Goal: Transaction & Acquisition: Obtain resource

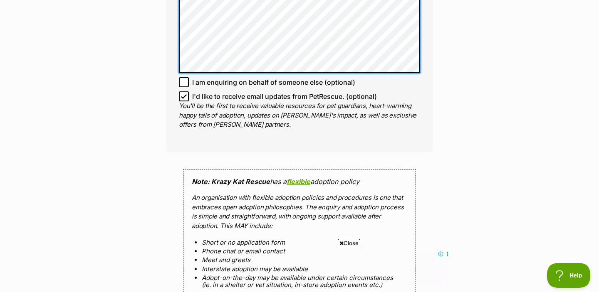
scroll to position [699, 0]
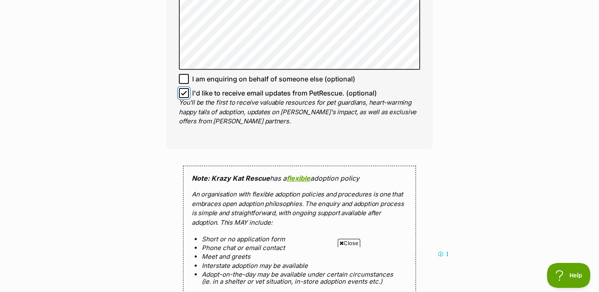
click at [185, 89] on input "I'd like to receive email updates from PetRescue. (optional)" at bounding box center [184, 93] width 10 height 10
checkbox input "false"
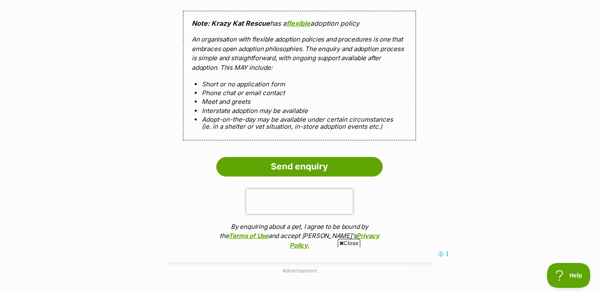
scroll to position [856, 0]
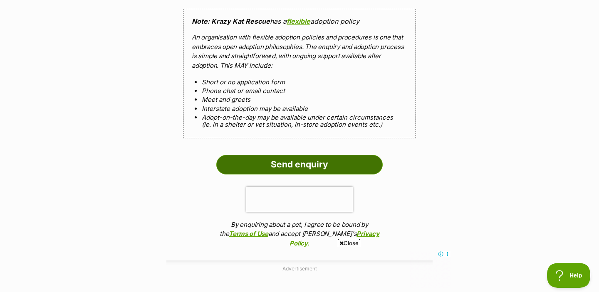
click at [259, 158] on input "Send enquiry" at bounding box center [299, 164] width 166 height 19
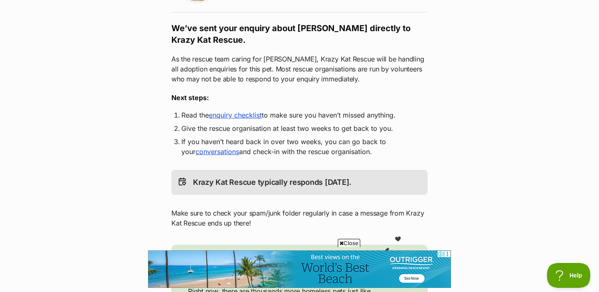
scroll to position [133, 0]
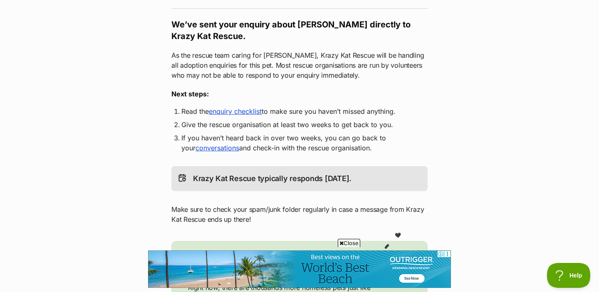
click at [246, 112] on link "enquiry checklist" at bounding box center [235, 111] width 53 height 8
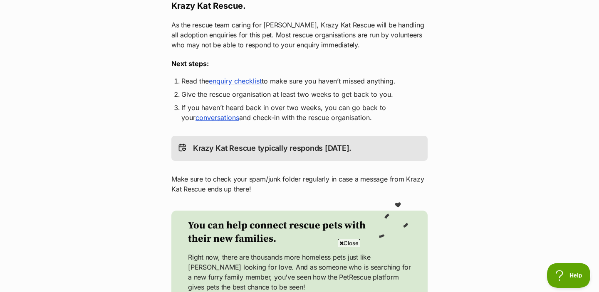
click at [195, 116] on link "conversations" at bounding box center [217, 118] width 44 height 8
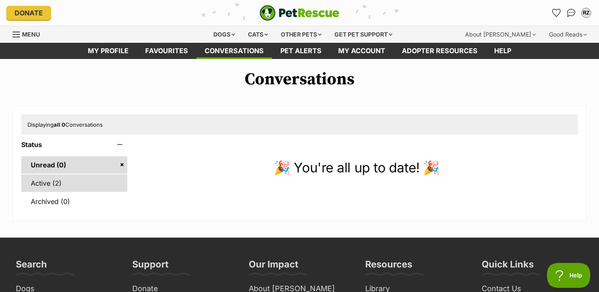
click at [92, 177] on link "Active (2)" at bounding box center [74, 183] width 106 height 17
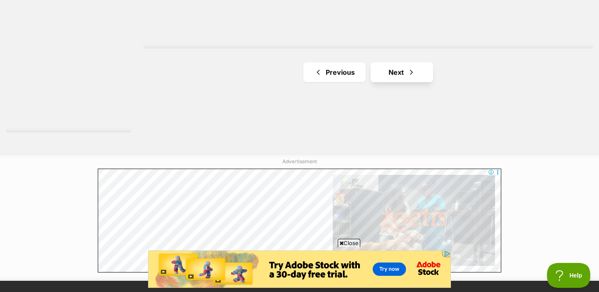
scroll to position [1578, 0]
click at [412, 74] on span "Next page" at bounding box center [411, 72] width 8 height 10
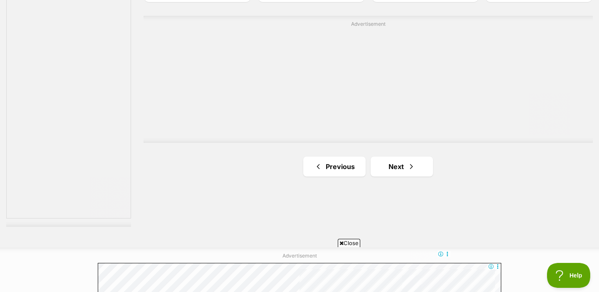
scroll to position [1483, 0]
click at [403, 172] on link "Next" at bounding box center [402, 167] width 62 height 20
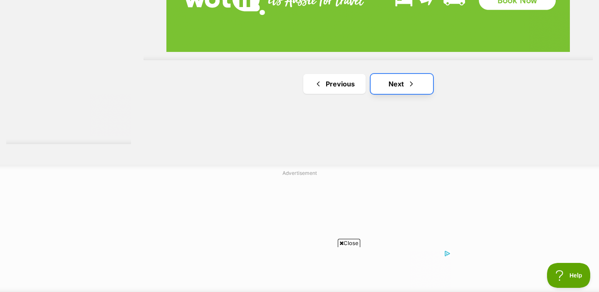
click at [400, 89] on link "Next" at bounding box center [402, 84] width 62 height 20
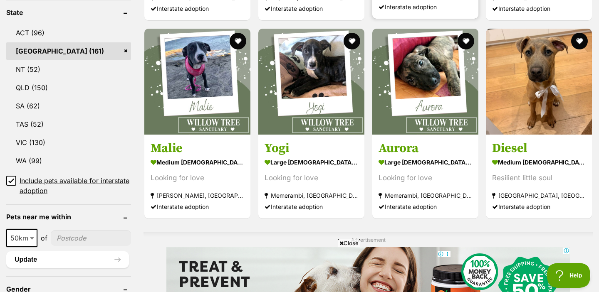
scroll to position [467, 0]
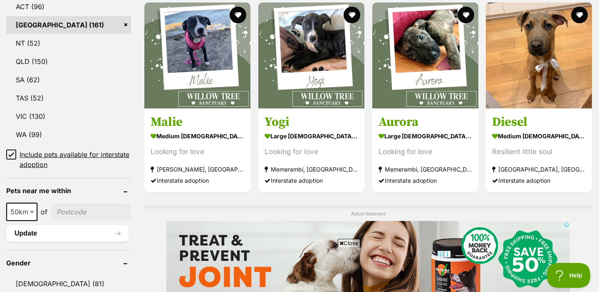
click at [63, 164] on span "Include pets available for interstate adoption" at bounding box center [75, 160] width 111 height 20
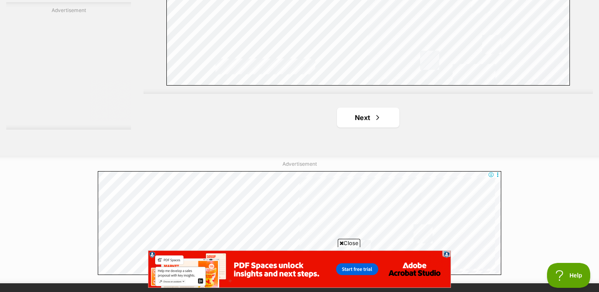
scroll to position [1534, 0]
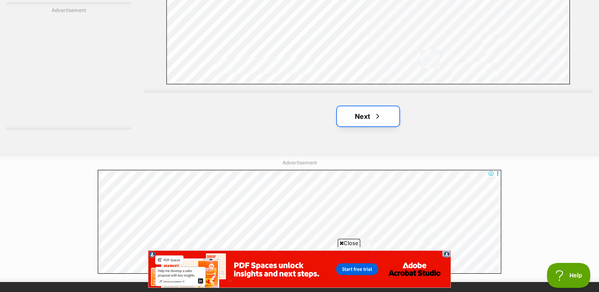
click at [348, 114] on link "Next" at bounding box center [368, 116] width 62 height 20
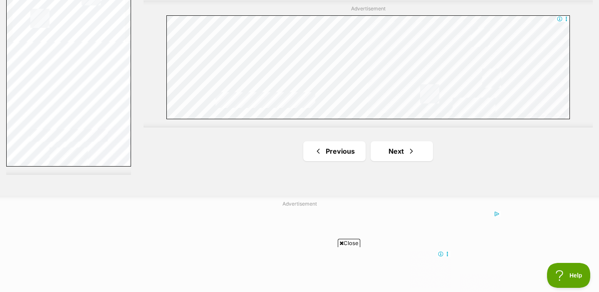
scroll to position [1493, 0]
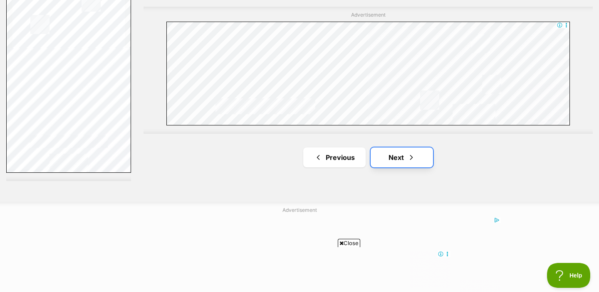
click at [397, 156] on link "Next" at bounding box center [402, 158] width 62 height 20
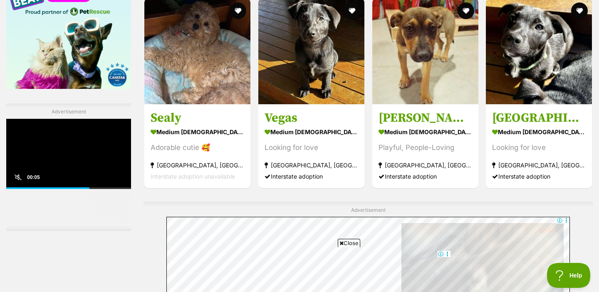
scroll to position [1257, 0]
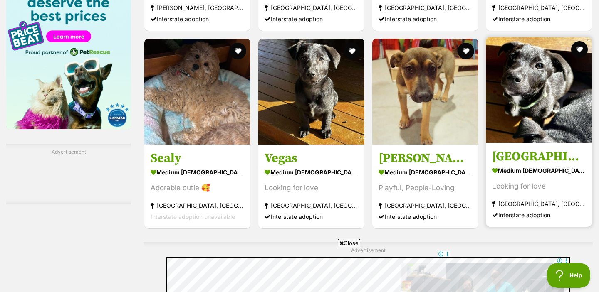
click at [519, 177] on strong "medium male Dog" at bounding box center [539, 171] width 94 height 12
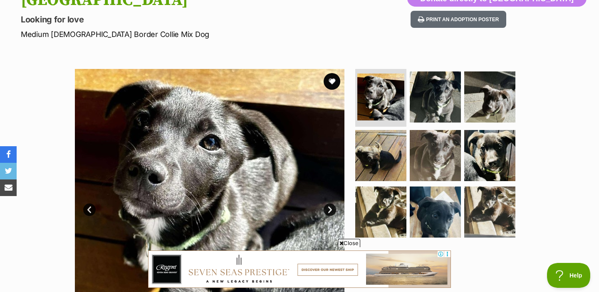
scroll to position [110, 0]
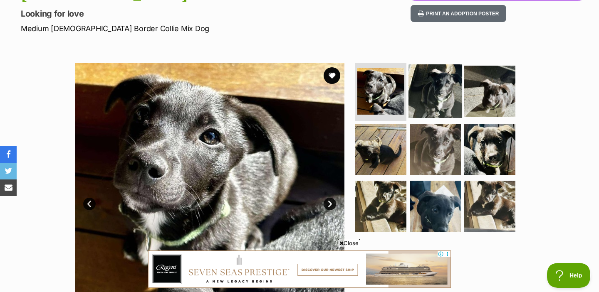
click at [431, 93] on img at bounding box center [435, 91] width 54 height 54
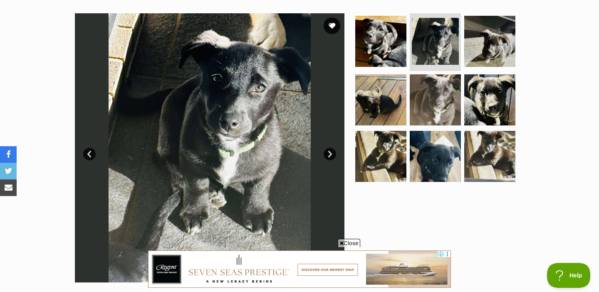
scroll to position [160, 0]
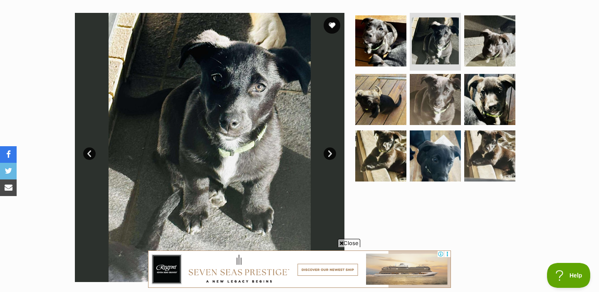
click at [330, 154] on link "Next" at bounding box center [330, 154] width 12 height 12
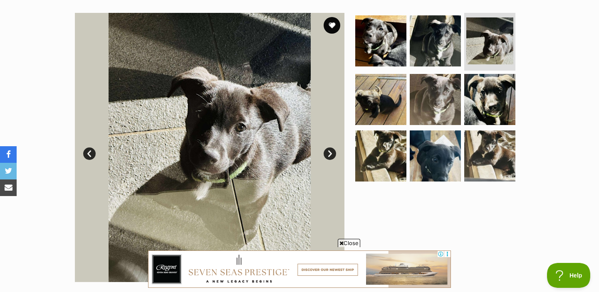
click at [330, 154] on link "Next" at bounding box center [330, 154] width 12 height 12
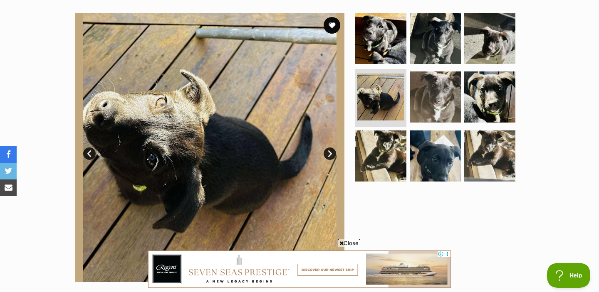
click at [330, 154] on link "Next" at bounding box center [330, 154] width 12 height 12
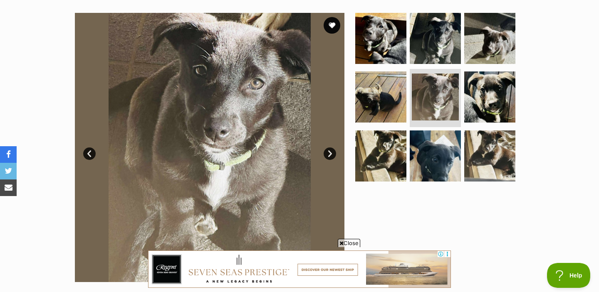
click at [330, 154] on link "Next" at bounding box center [330, 154] width 12 height 12
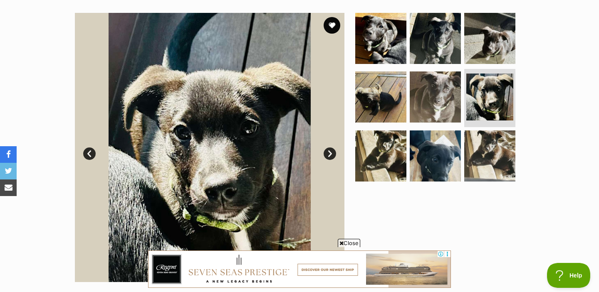
click at [330, 154] on link "Next" at bounding box center [330, 154] width 12 height 12
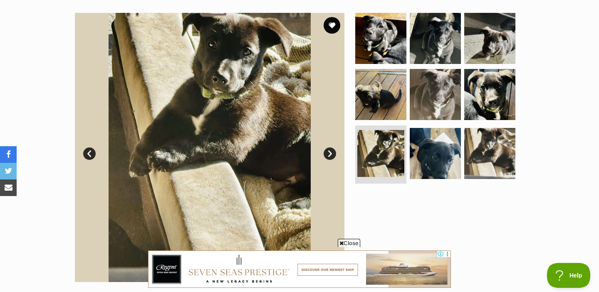
click at [330, 154] on link "Next" at bounding box center [330, 154] width 12 height 12
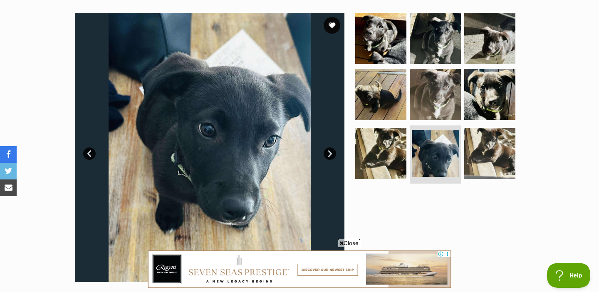
click at [330, 154] on link "Next" at bounding box center [330, 154] width 12 height 12
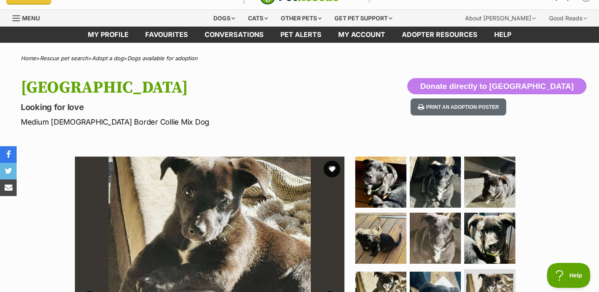
scroll to position [17, 0]
